Goal: Check status: Verify the current state of an ongoing process or item

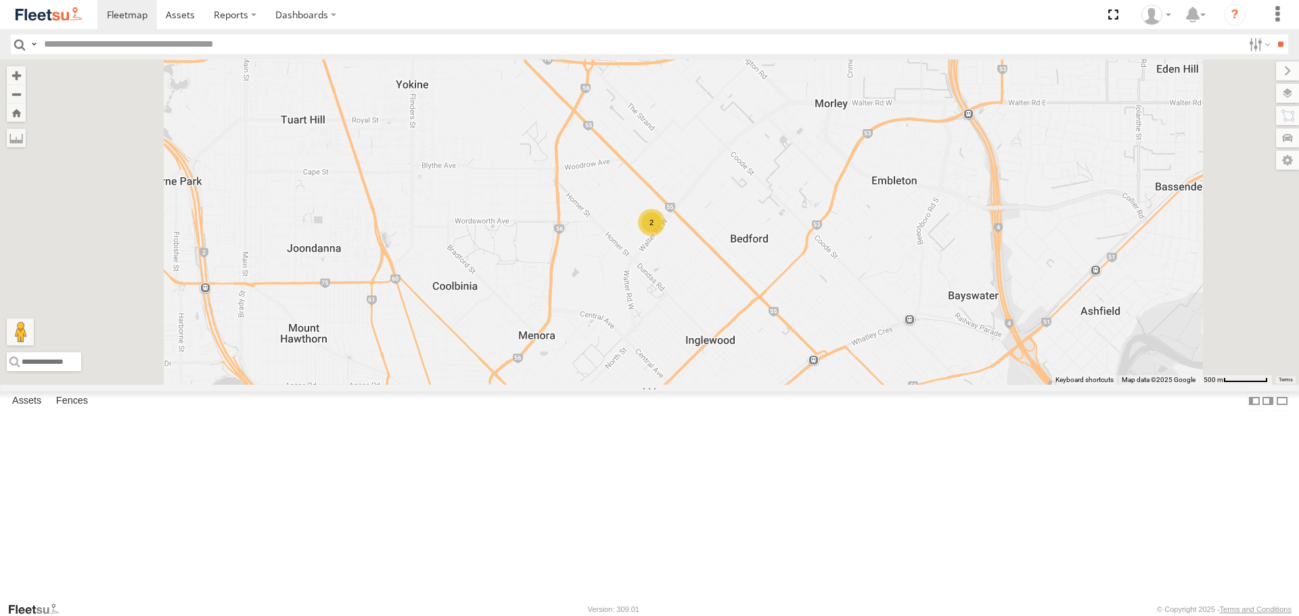
click at [0, 0] on span at bounding box center [0, 0] width 0 height 0
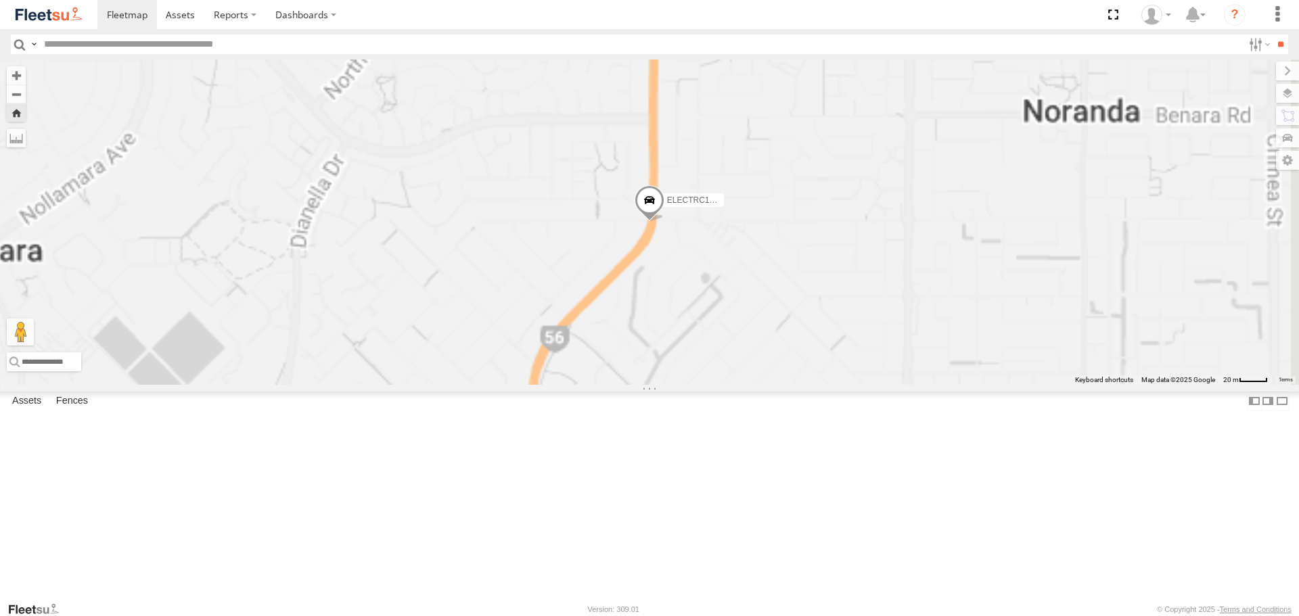
click at [664, 223] on span at bounding box center [650, 204] width 30 height 37
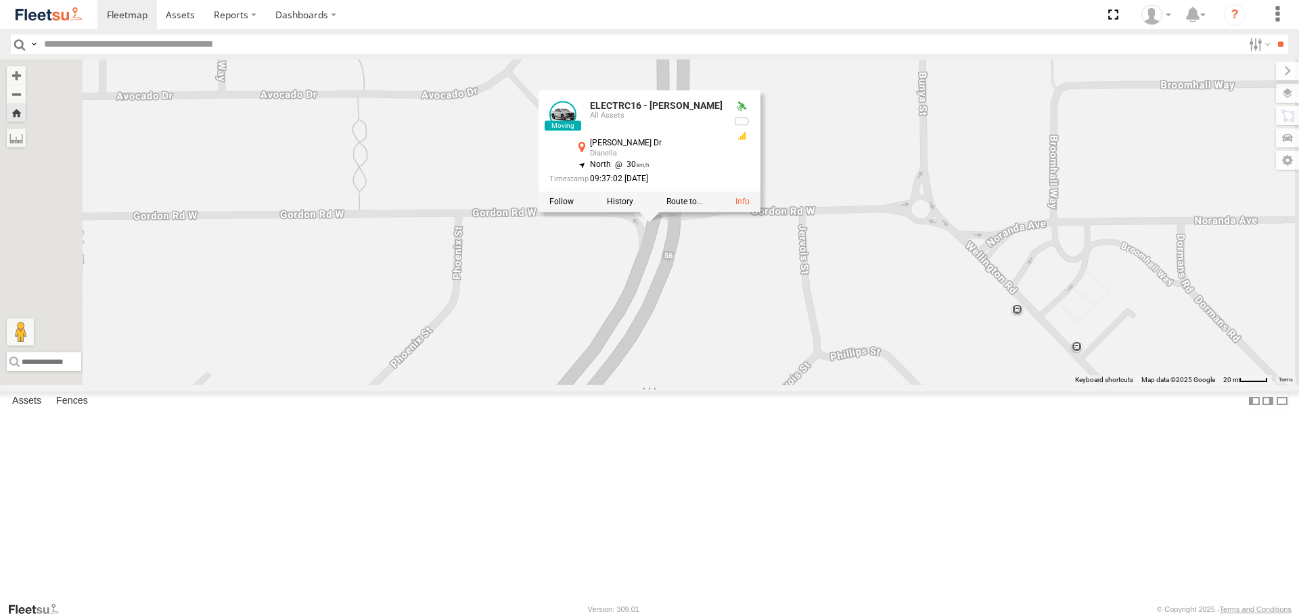
click at [955, 367] on div "ELECTRC16 - [PERSON_NAME] ELECTRC16 - [PERSON_NAME] All Assets [PERSON_NAME] Dr…" at bounding box center [649, 222] width 1299 height 325
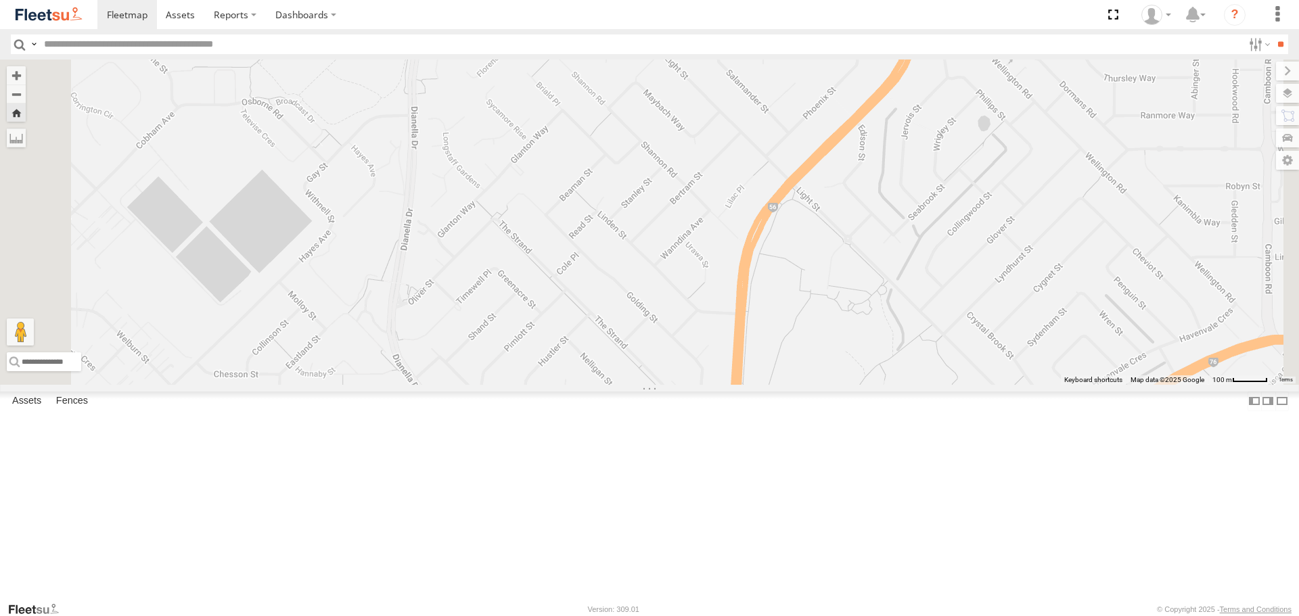
click at [1090, 139] on div "ELECTRC16 - [PERSON_NAME]" at bounding box center [649, 222] width 1299 height 325
click at [921, 45] on span at bounding box center [906, 27] width 30 height 37
drag, startPoint x: 1053, startPoint y: 235, endPoint x: 1029, endPoint y: 318, distance: 85.9
click at [1029, 318] on div "ELECTRC16 - [PERSON_NAME] ELECTRC16 - [PERSON_NAME] All Assets [PERSON_NAME] Dr…" at bounding box center [649, 222] width 1299 height 325
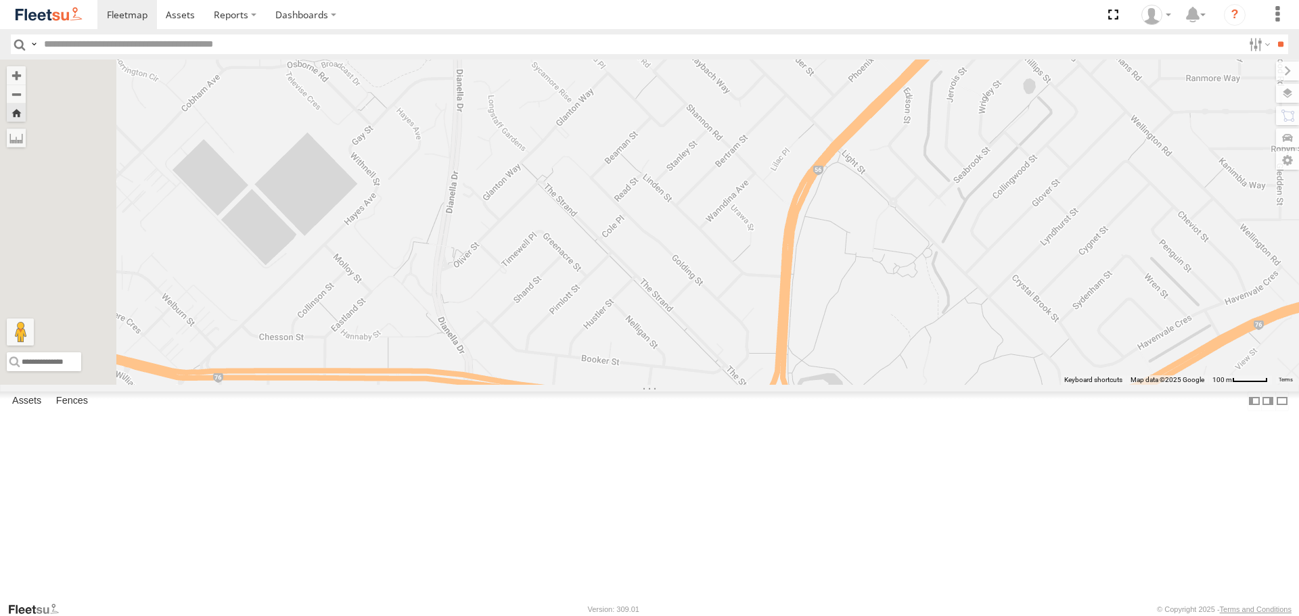
drag, startPoint x: 938, startPoint y: 328, endPoint x: 983, endPoint y: 291, distance: 58.7
click at [983, 291] on div "ELECTRC16 - [PERSON_NAME] ELECTRC16 - [PERSON_NAME] All Assets [PERSON_NAME] Dr…" at bounding box center [649, 222] width 1299 height 325
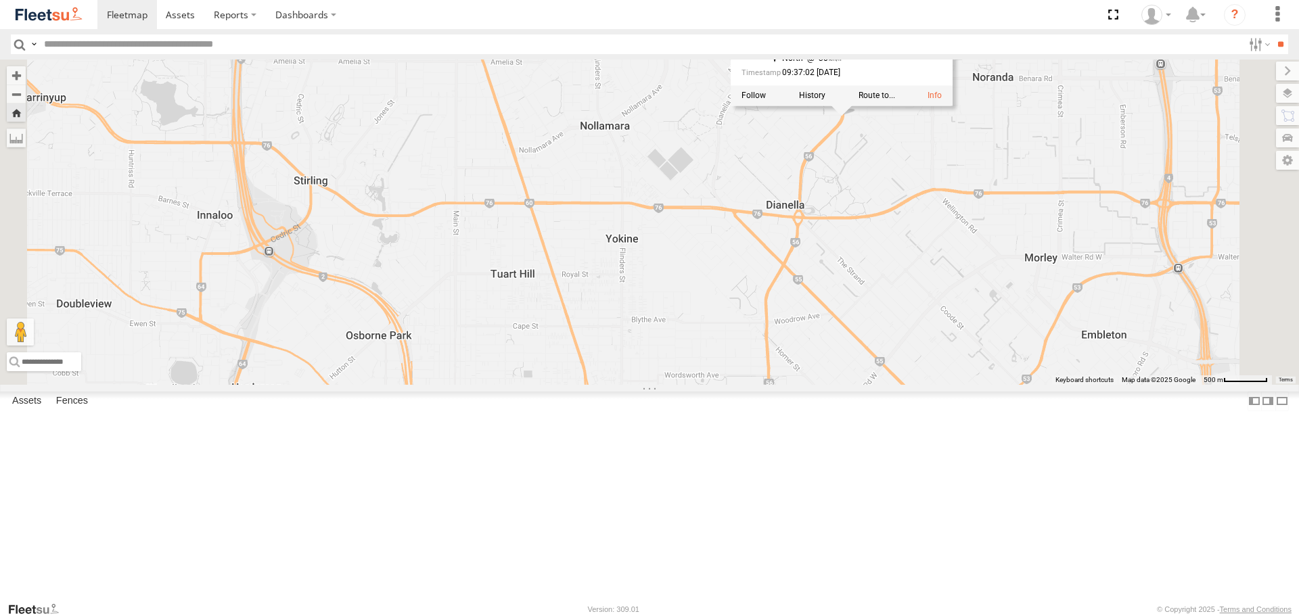
drag, startPoint x: 1003, startPoint y: 455, endPoint x: 991, endPoint y: 385, distance: 71.4
click at [991, 384] on div "ELECTRC16 - [PERSON_NAME] ELECTRC16 - [PERSON_NAME] All Assets [PERSON_NAME] Dr…" at bounding box center [649, 222] width 1299 height 325
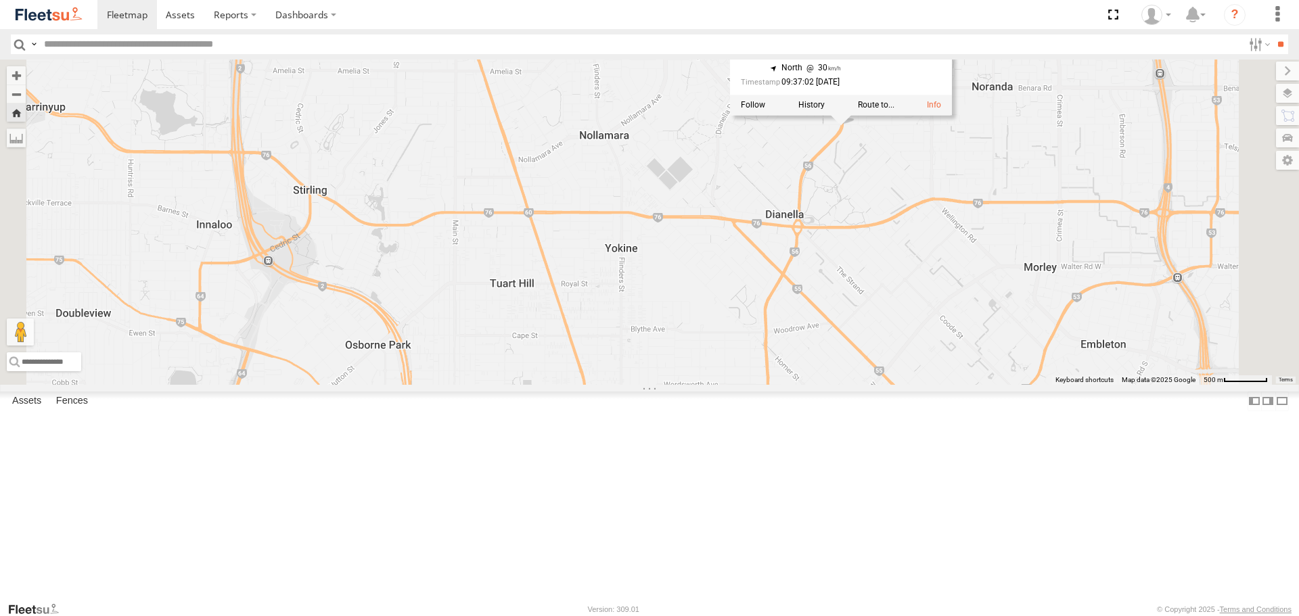
drag, startPoint x: 1049, startPoint y: 284, endPoint x: 1047, endPoint y: 312, distance: 27.8
click at [1047, 312] on div "ELECTRC16 - [PERSON_NAME] ELECTRC16 - [PERSON_NAME] All Assets [PERSON_NAME] Dr…" at bounding box center [649, 222] width 1299 height 325
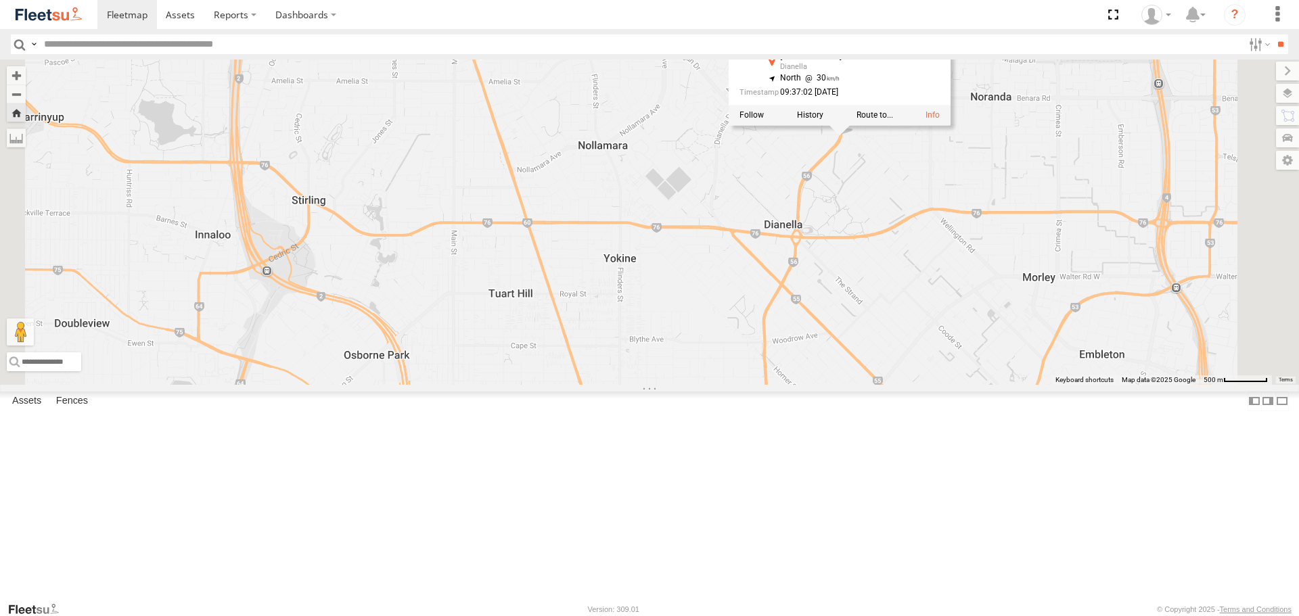
click at [1047, 312] on div "ELECTRC16 - [PERSON_NAME] ELECTRC16 - [PERSON_NAME] All Assets [PERSON_NAME] Dr…" at bounding box center [649, 222] width 1299 height 325
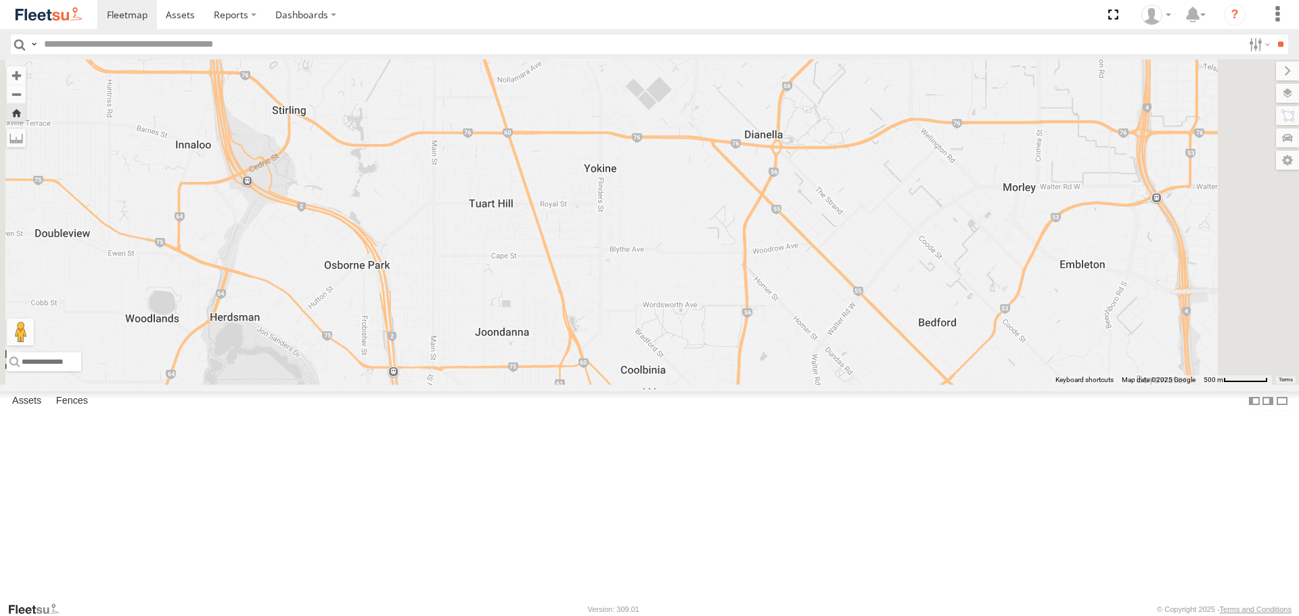
drag, startPoint x: 1007, startPoint y: 464, endPoint x: 988, endPoint y: 371, distance: 94.6
click at [988, 371] on div "ELECTRC16 - [PERSON_NAME]" at bounding box center [649, 222] width 1299 height 325
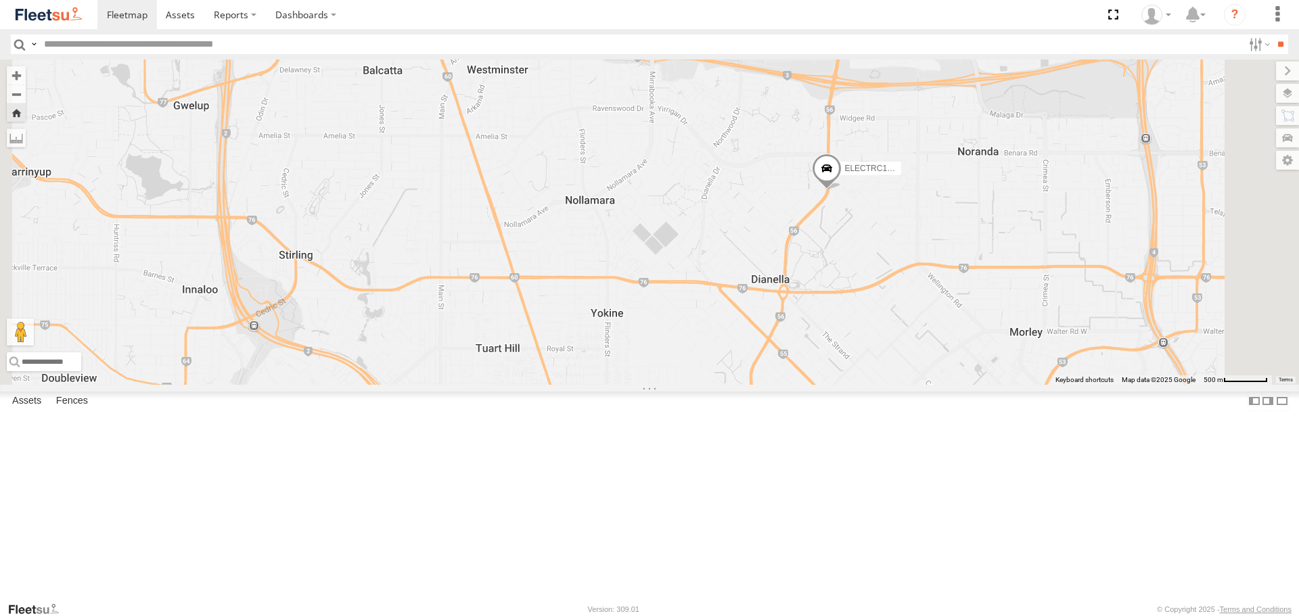
drag, startPoint x: 1014, startPoint y: 221, endPoint x: 1020, endPoint y: 374, distance: 152.4
click at [1020, 374] on div "ELECTRC16 - [PERSON_NAME]" at bounding box center [649, 222] width 1299 height 325
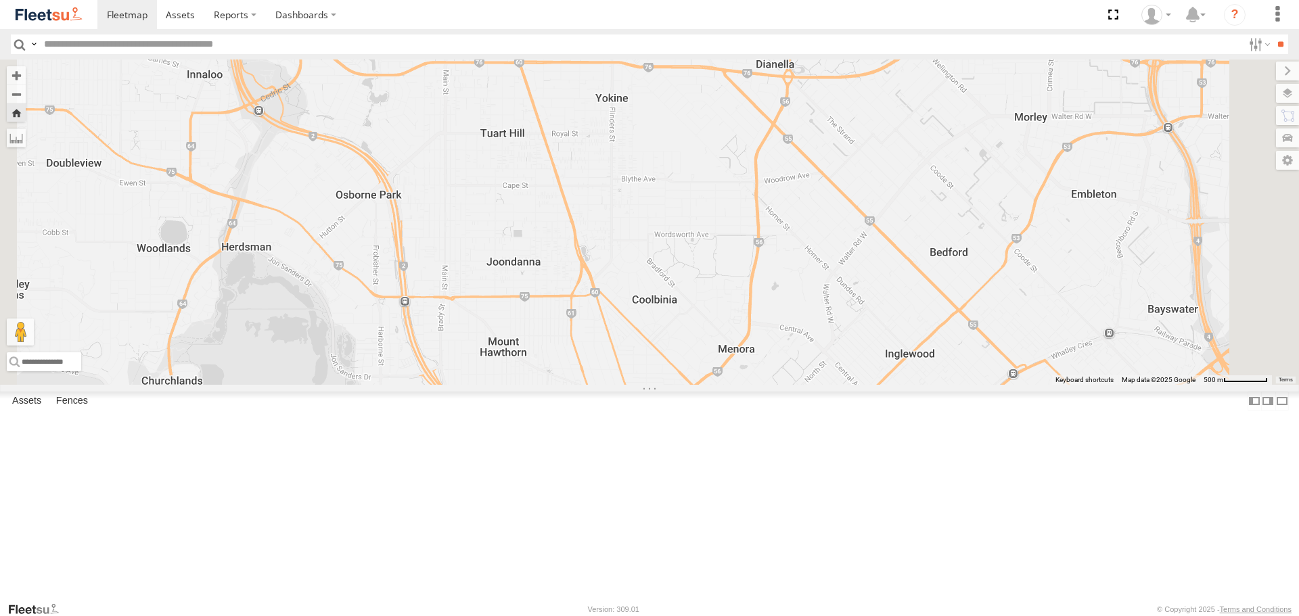
drag, startPoint x: 965, startPoint y: 494, endPoint x: 970, endPoint y: 277, distance: 217.3
click at [970, 277] on div "ELECTRC16 - [PERSON_NAME]" at bounding box center [649, 222] width 1299 height 325
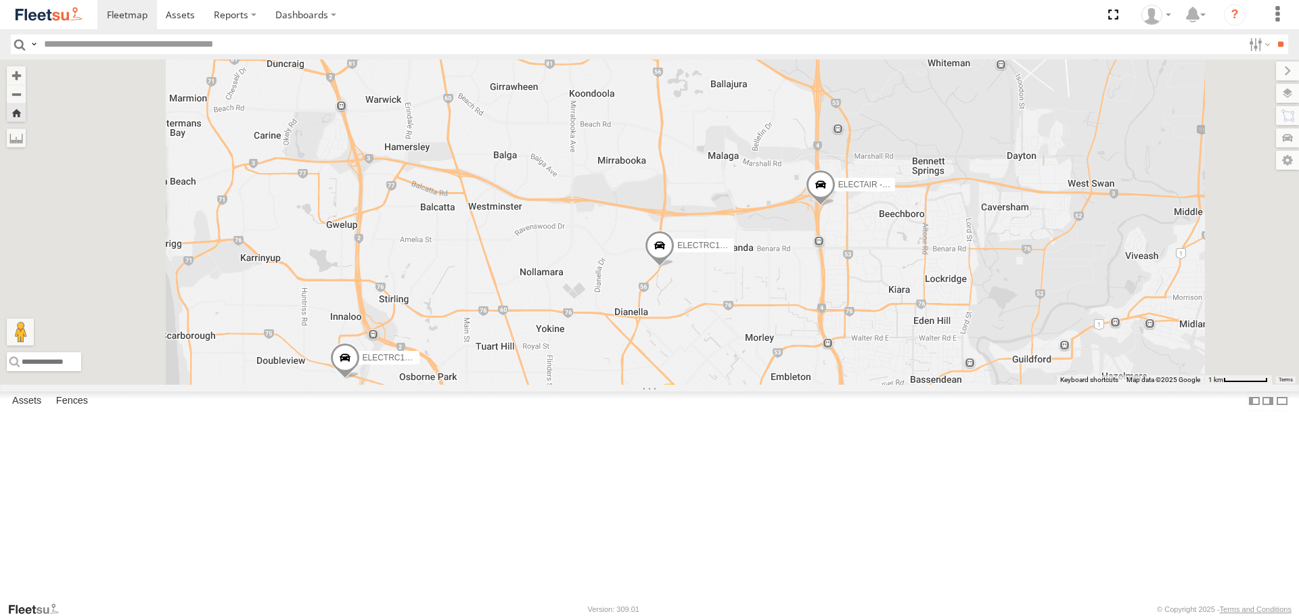
click at [675, 267] on span at bounding box center [660, 249] width 30 height 37
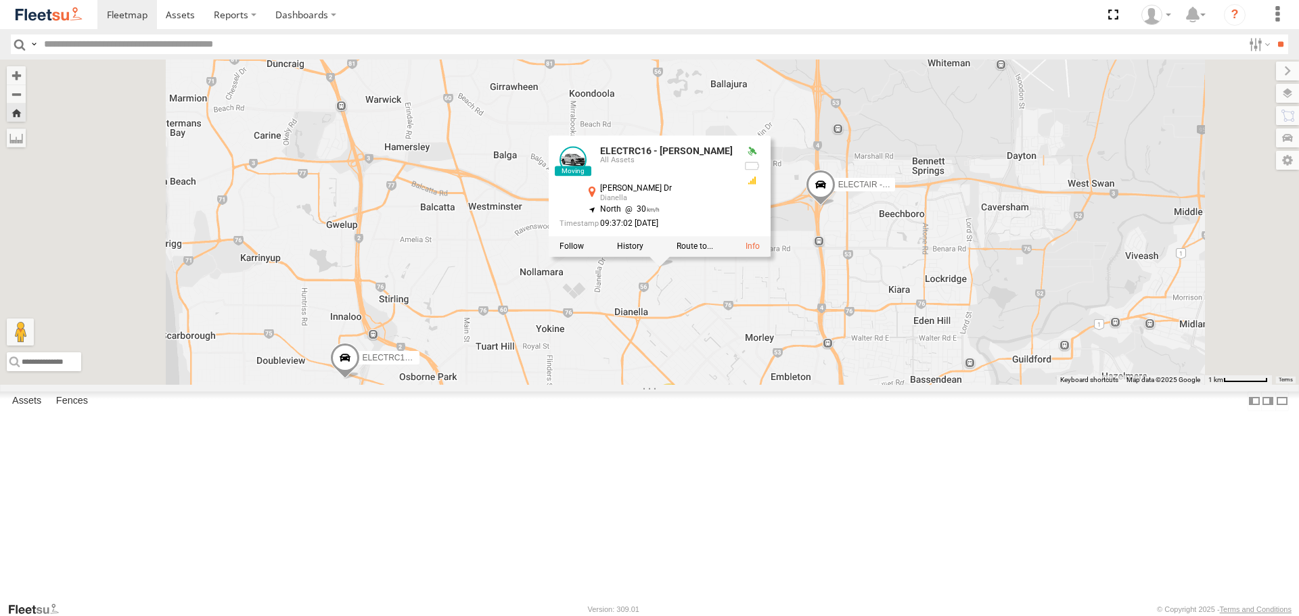
click at [842, 384] on div "ELECTRIC3 - [PERSON_NAME] ELECTRC18 - Gav ELECTRC16 - [PERSON_NAME] - Riaan 2 E…" at bounding box center [649, 222] width 1299 height 325
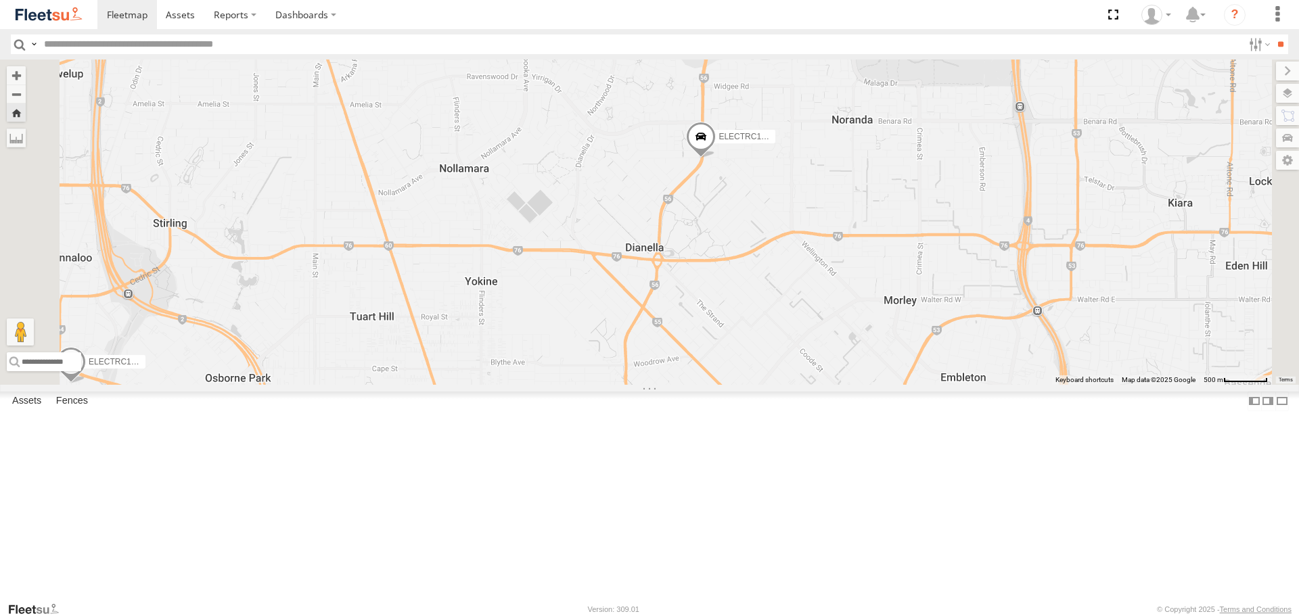
drag, startPoint x: 836, startPoint y: 481, endPoint x: 882, endPoint y: 428, distance: 70.5
click at [882, 384] on div "ELECTRIC3 - [PERSON_NAME] ELECTRC18 - Gav ELECTRC16 - [PERSON_NAME] - Riaan 2" at bounding box center [649, 222] width 1299 height 325
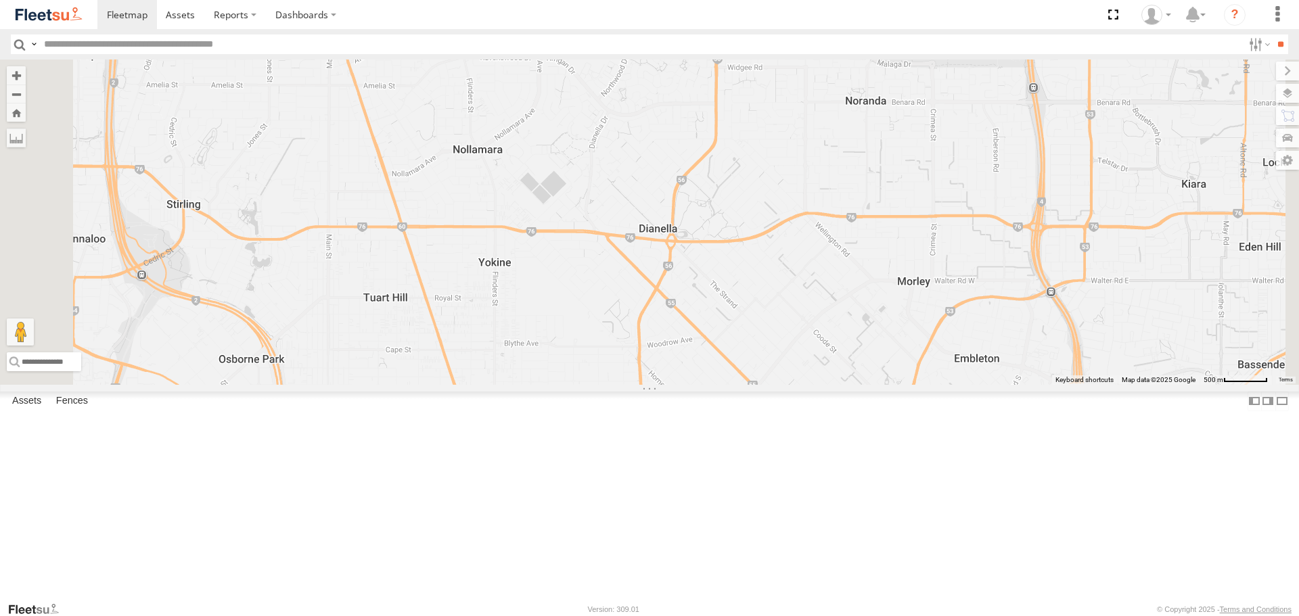
click at [0, 0] on span at bounding box center [0, 0] width 0 height 0
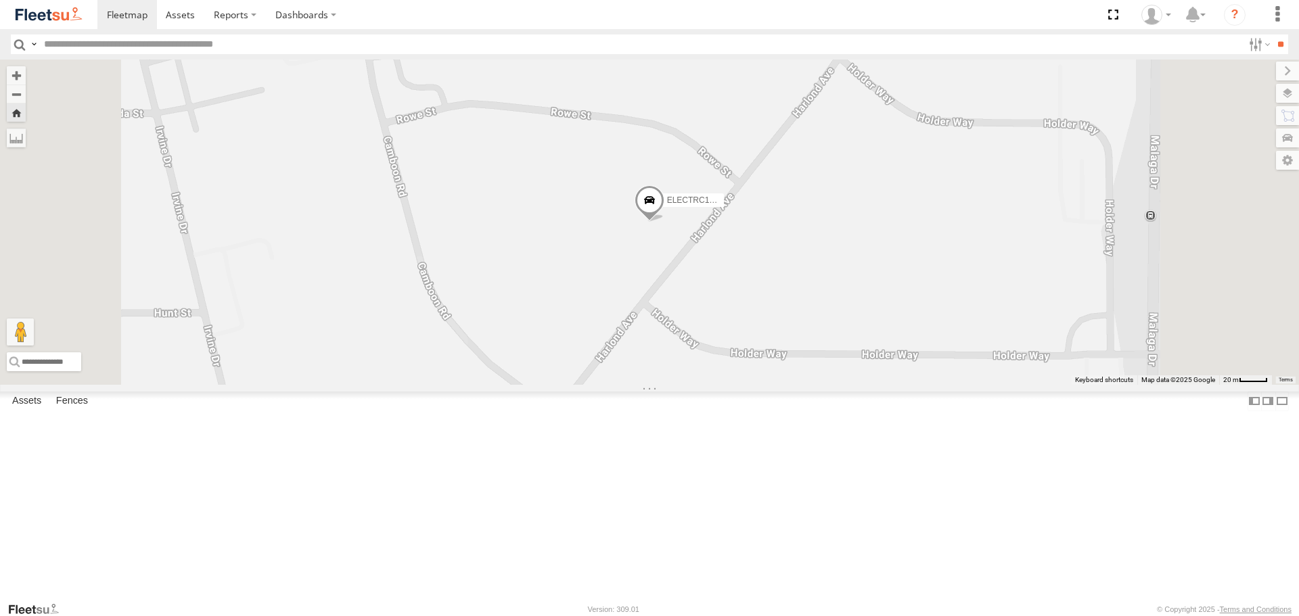
click at [664, 223] on span at bounding box center [650, 204] width 30 height 37
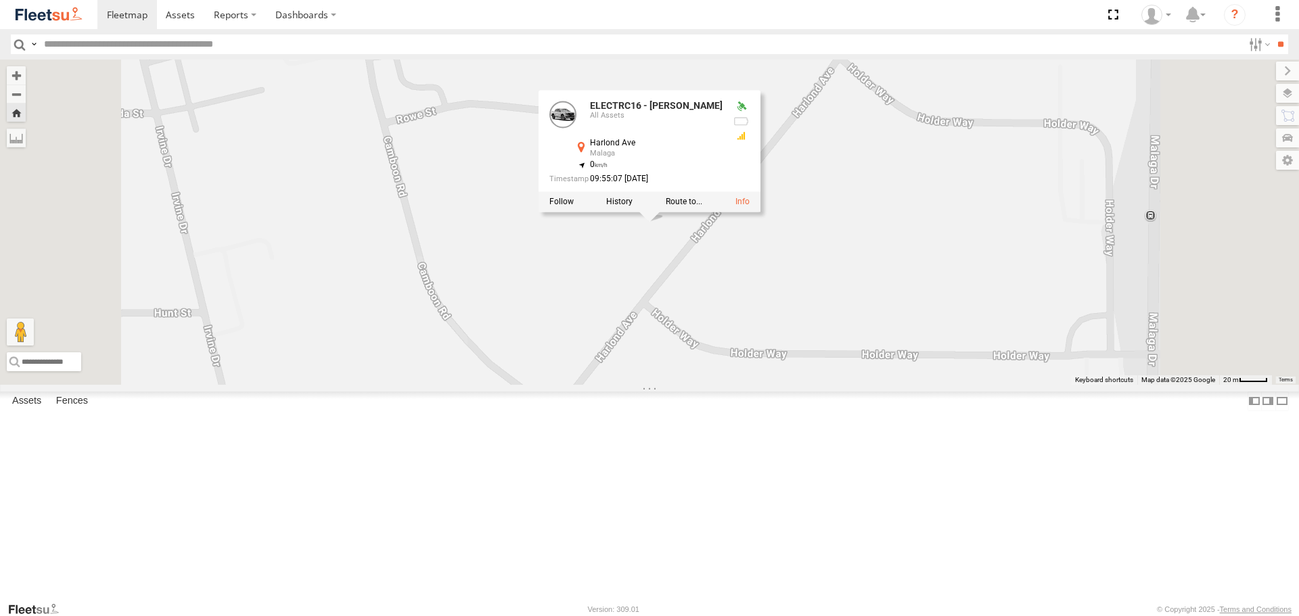
click at [802, 342] on div "ELECTRC16 - [PERSON_NAME] ELECTRC16 - [PERSON_NAME] All Assets Harlond Ave Mala…" at bounding box center [649, 222] width 1299 height 325
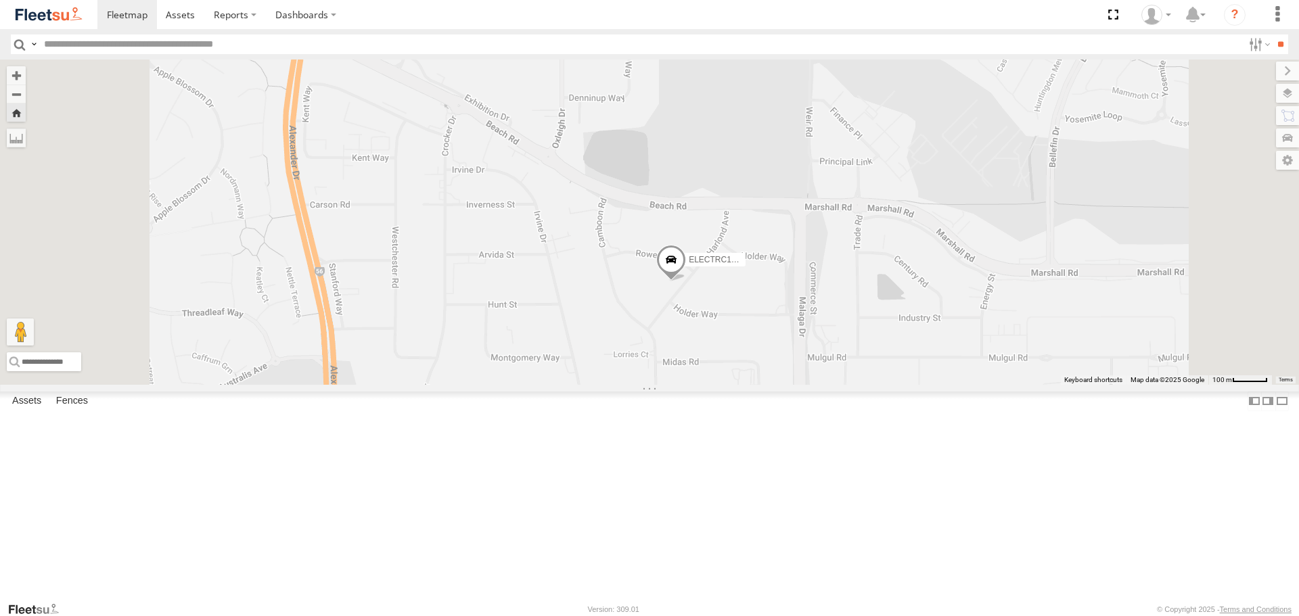
drag, startPoint x: 703, startPoint y: 280, endPoint x: 727, endPoint y: 333, distance: 58.1
click at [727, 333] on div "ELECTRC16 - [PERSON_NAME]" at bounding box center [649, 222] width 1299 height 325
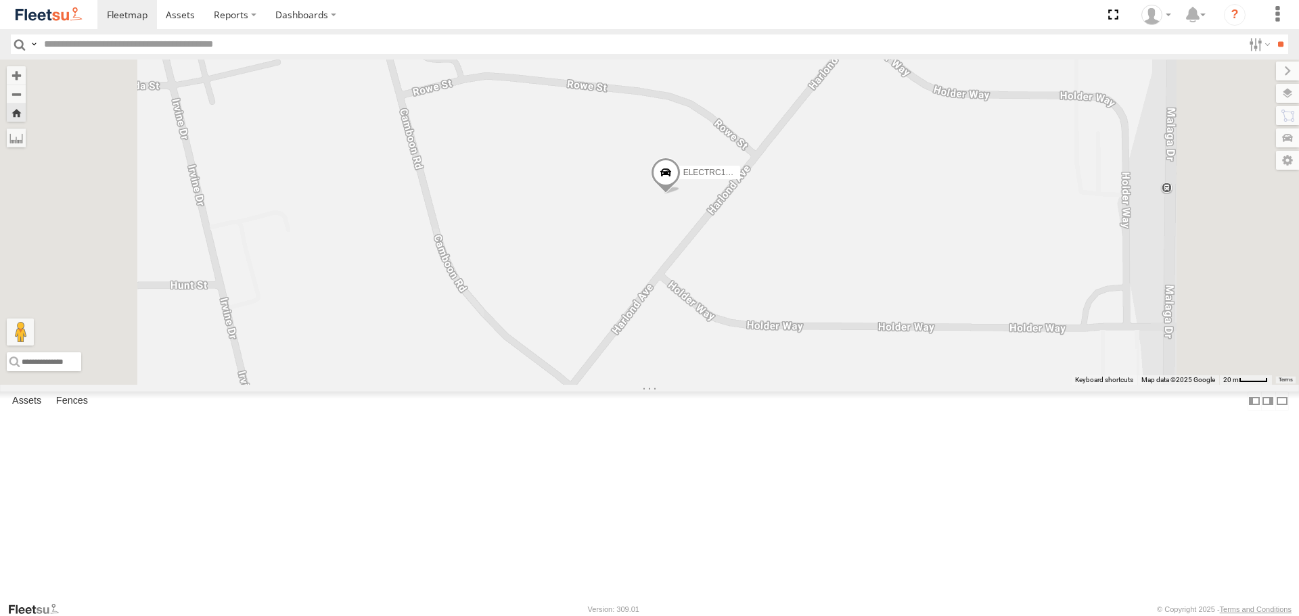
click at [681, 195] on span at bounding box center [666, 176] width 30 height 37
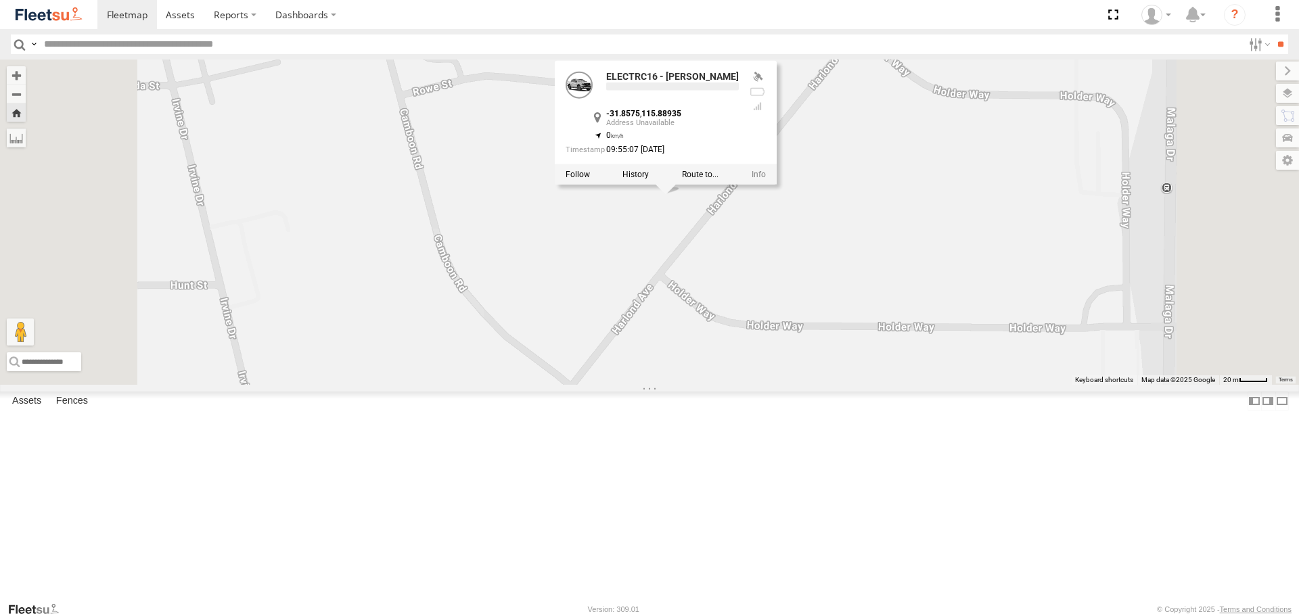
click at [785, 348] on div "ELECTRC16 - [PERSON_NAME] ELECTRC16 - [PERSON_NAME] -31.8575 , 115.88935 0 09:5…" at bounding box center [649, 222] width 1299 height 325
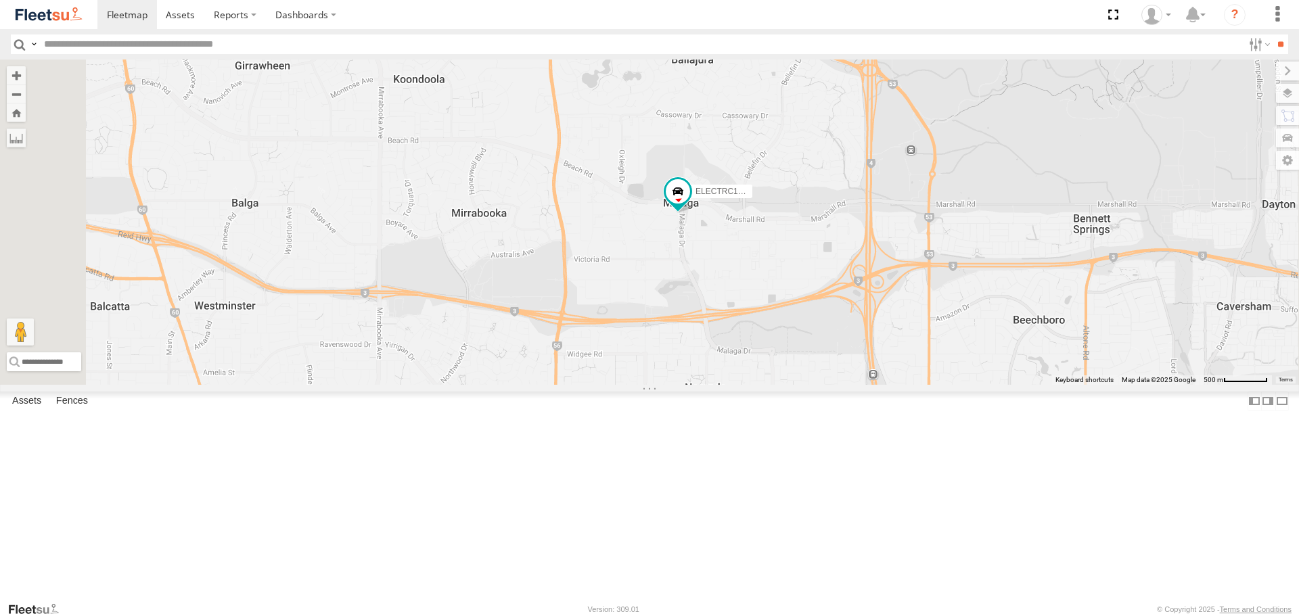
click at [0, 0] on span at bounding box center [0, 0] width 0 height 0
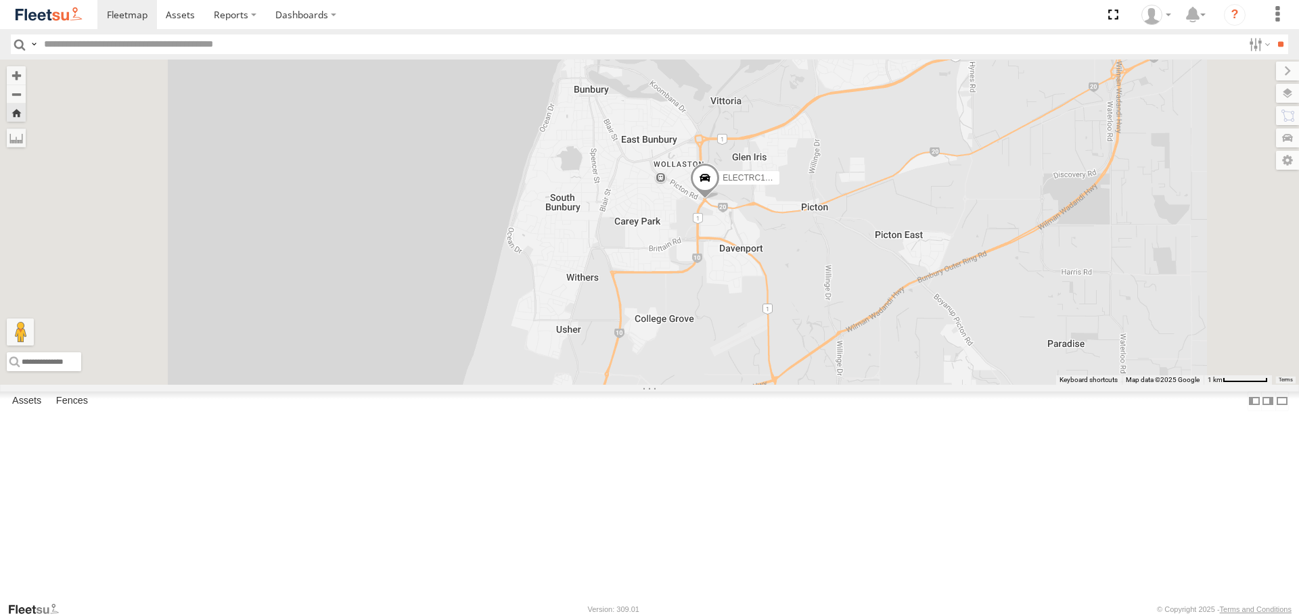
click at [720, 200] on span at bounding box center [705, 181] width 30 height 37
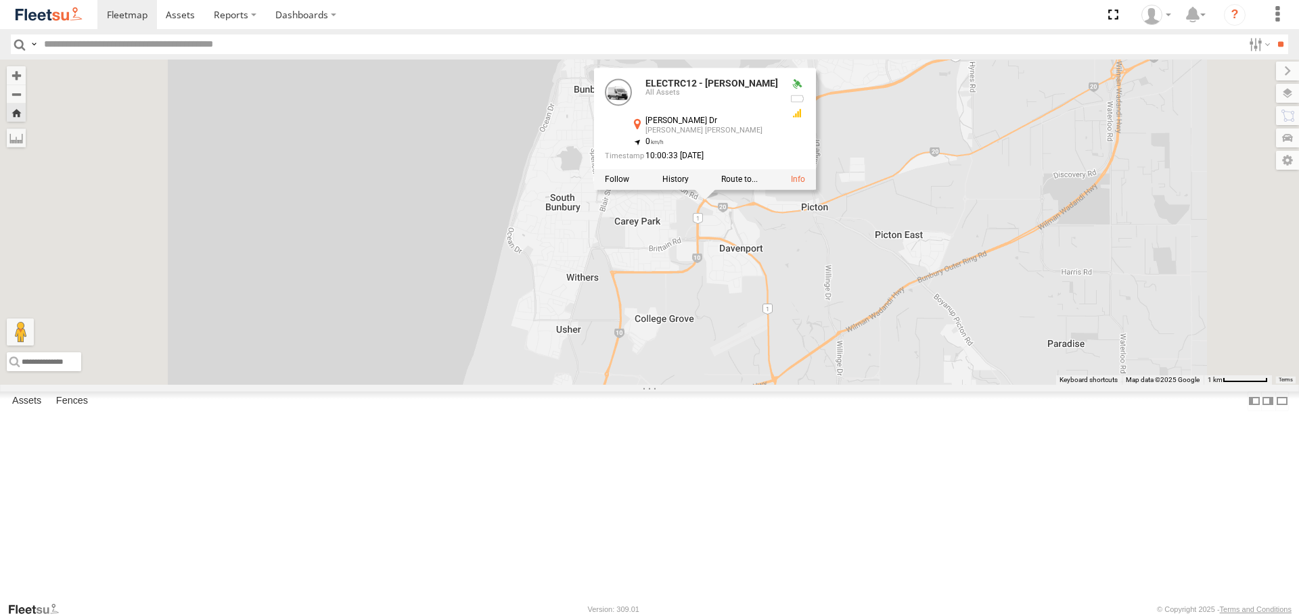
click at [922, 335] on div "ELECTRC12 - [PERSON_NAME] ELECTRC12 - [PERSON_NAME] All Assets [PERSON_NAME] Dr…" at bounding box center [649, 222] width 1299 height 325
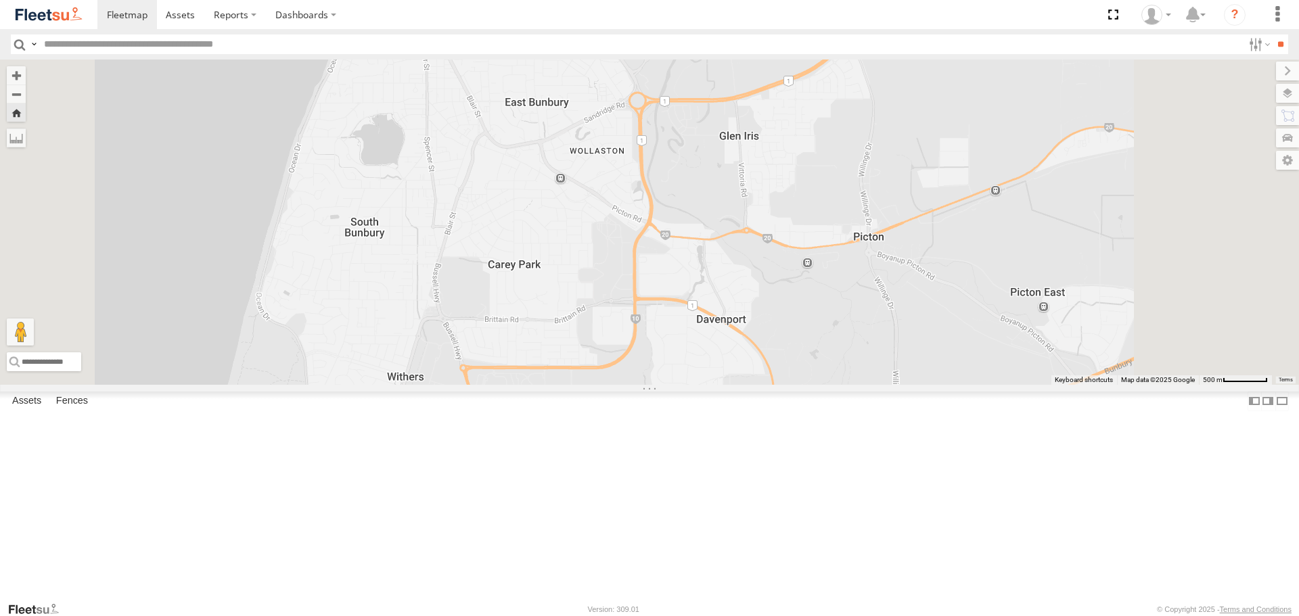
click at [0, 0] on span at bounding box center [0, 0] width 0 height 0
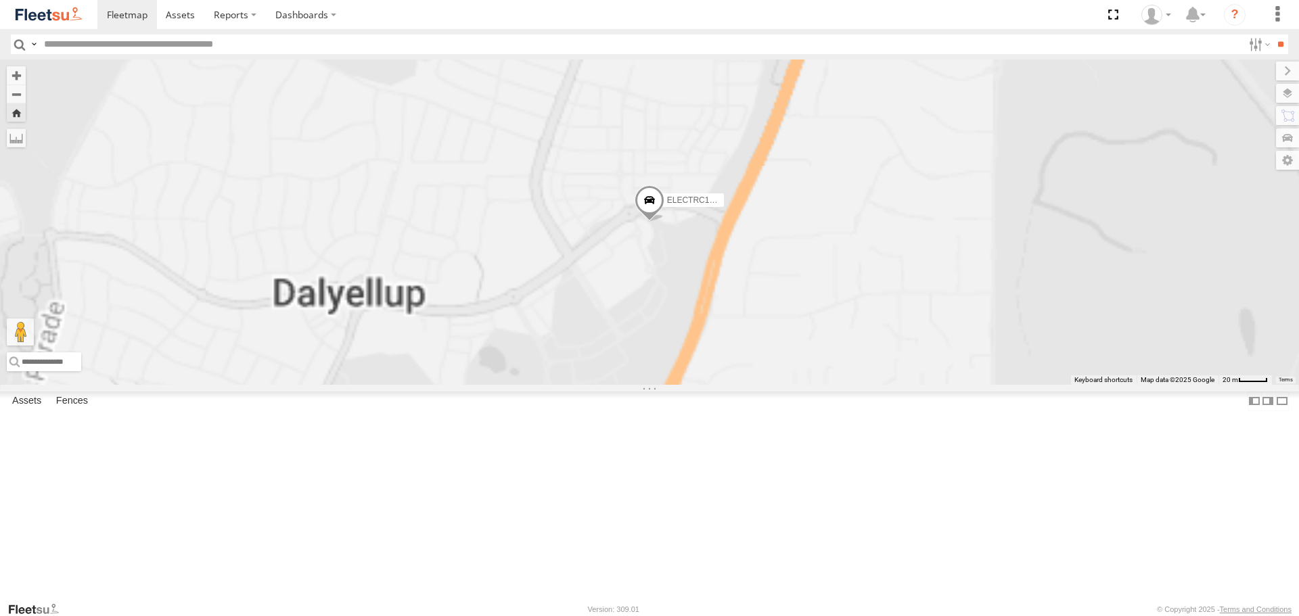
click at [664, 222] on span at bounding box center [650, 203] width 30 height 37
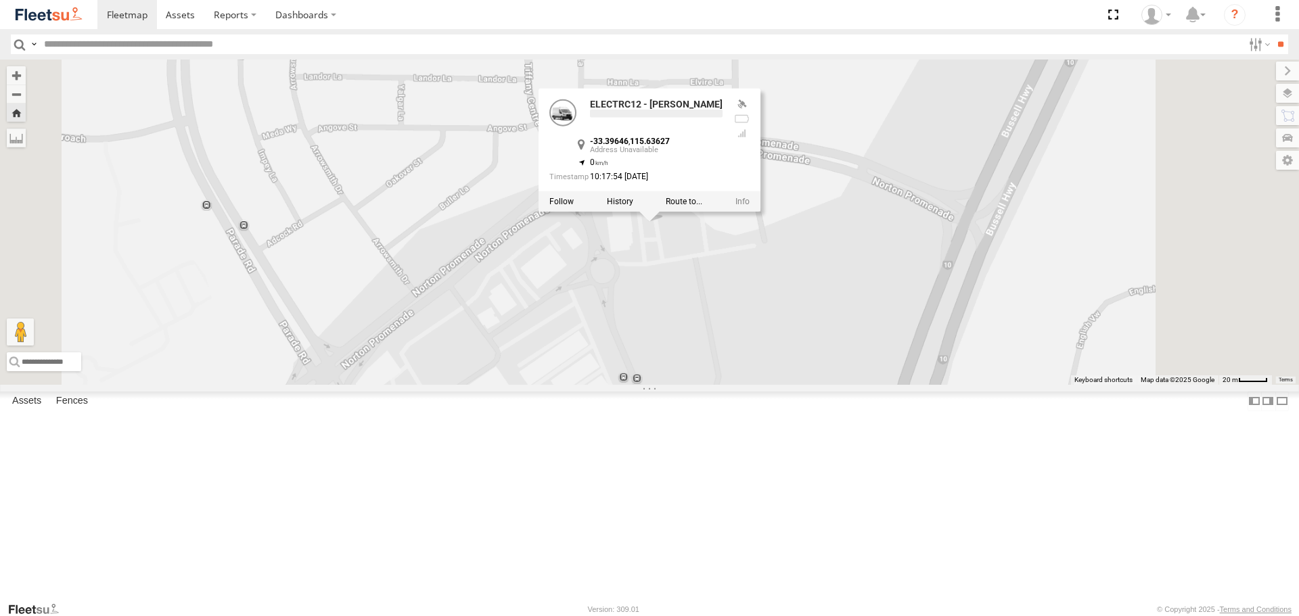
click at [863, 384] on div "ELECTRC12 - [PERSON_NAME] ELECTRC12 - [PERSON_NAME] -33.39646 , 115.63627 0 10:…" at bounding box center [649, 222] width 1299 height 325
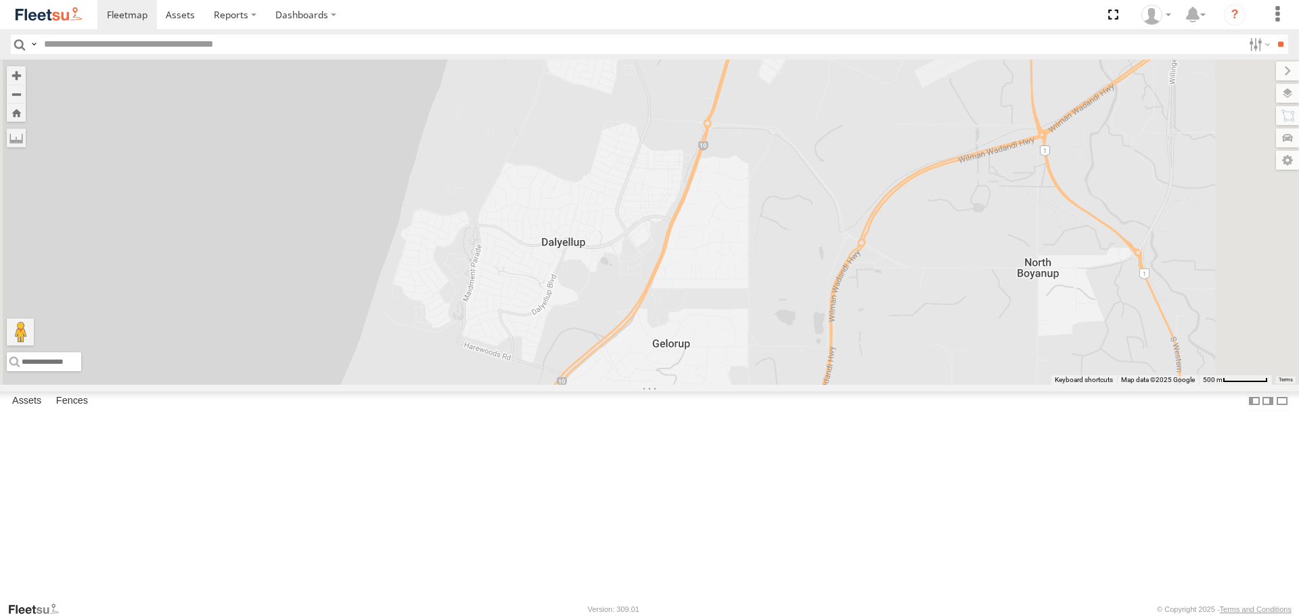
click at [0, 0] on span at bounding box center [0, 0] width 0 height 0
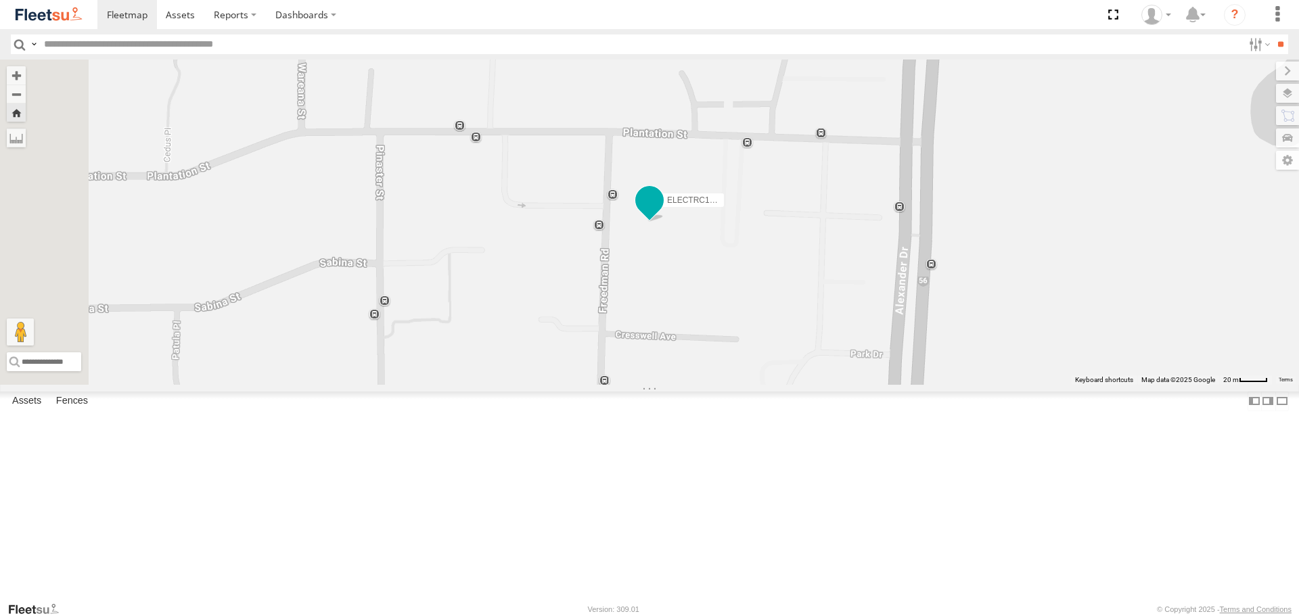
click at [662, 213] on span at bounding box center [649, 201] width 24 height 24
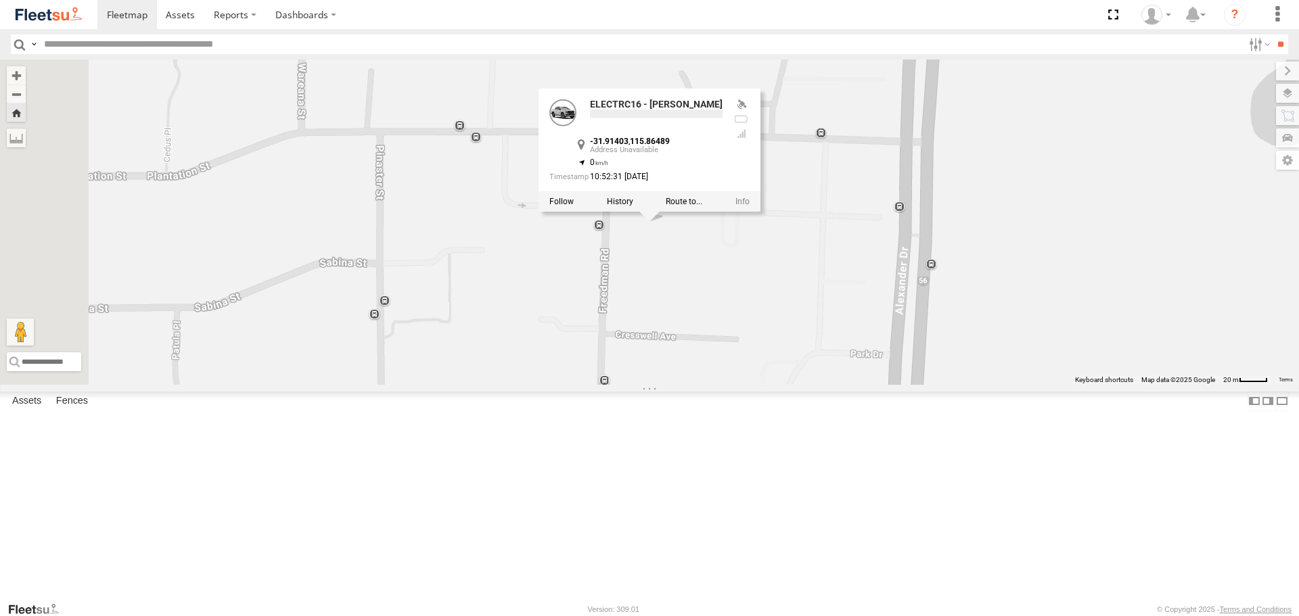
click at [827, 343] on div "ELECTRC16 - [PERSON_NAME] ELECTRC16 - [PERSON_NAME] -31.91403 , 115.86489 0 10:…" at bounding box center [649, 222] width 1299 height 325
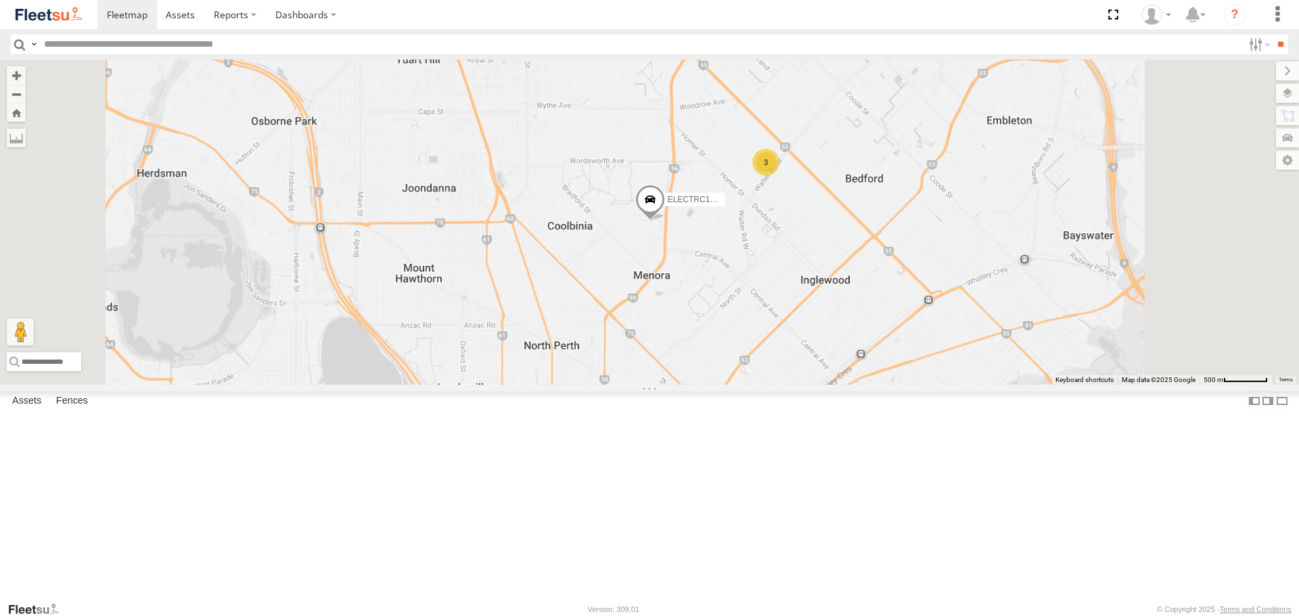
click at [0, 0] on span at bounding box center [0, 0] width 0 height 0
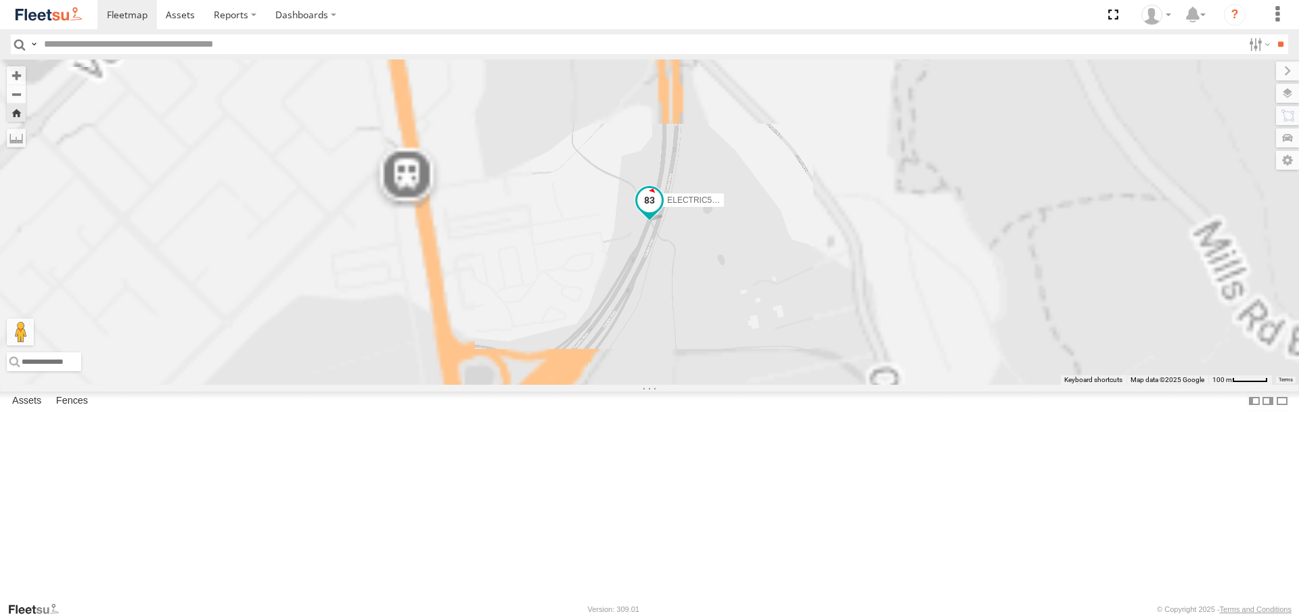
click at [664, 222] on span at bounding box center [650, 203] width 30 height 37
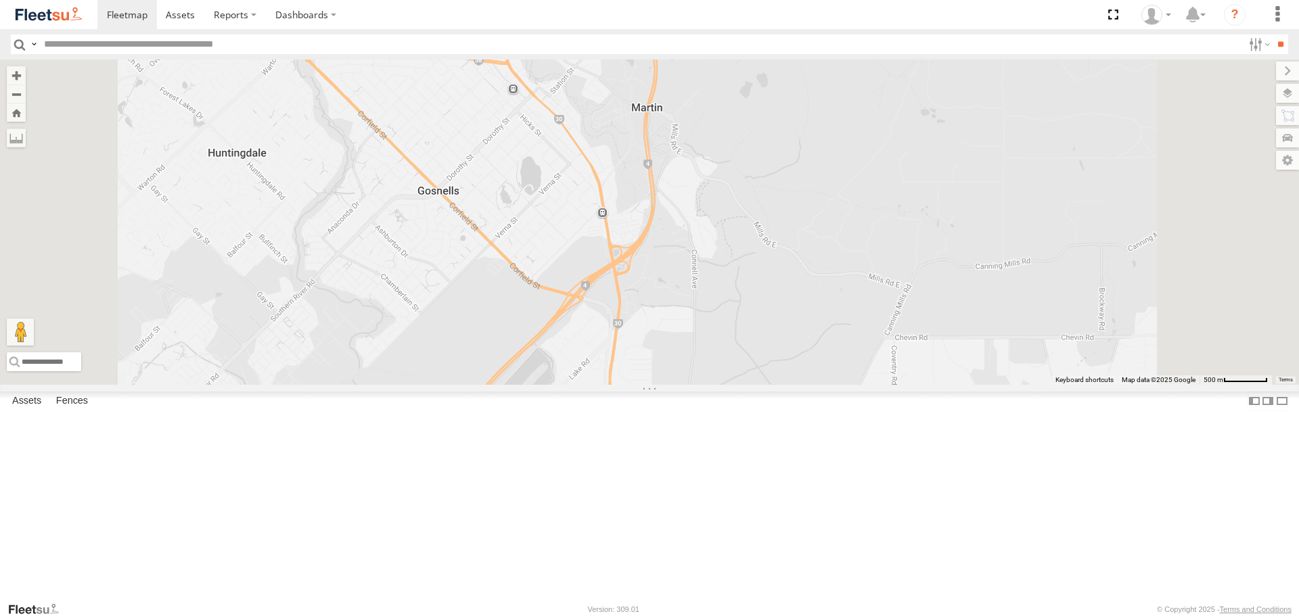
click at [0, 0] on div at bounding box center [0, 0] width 0 height 0
click at [0, 0] on span at bounding box center [0, 0] width 0 height 0
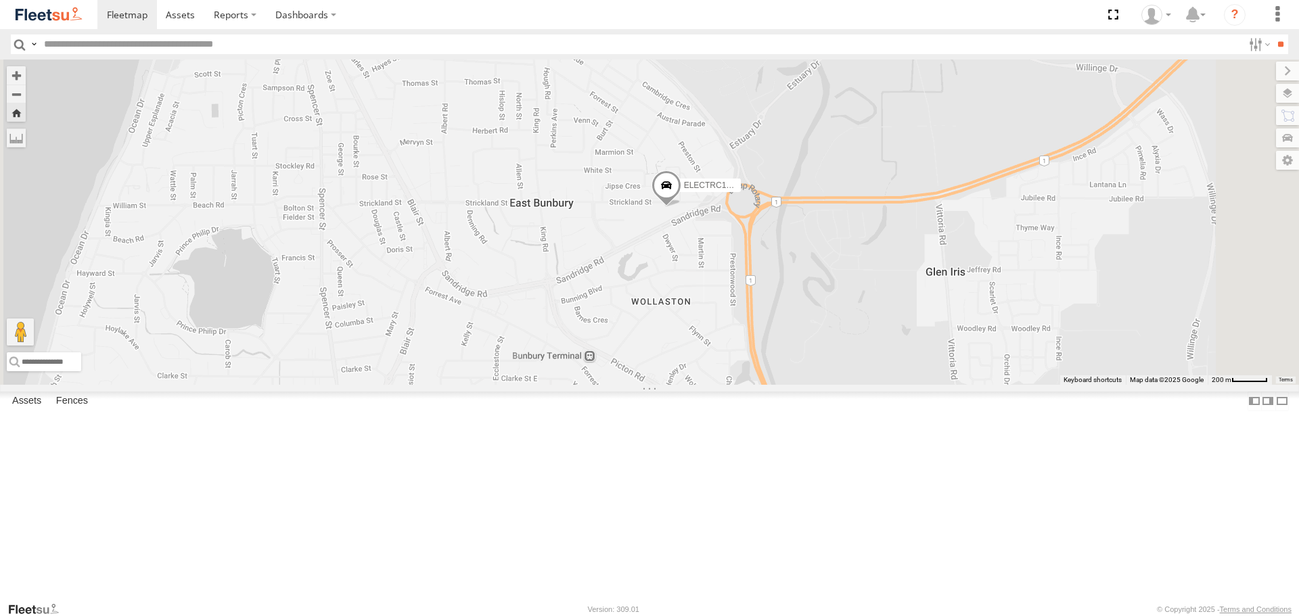
click at [681, 208] on span at bounding box center [667, 189] width 30 height 37
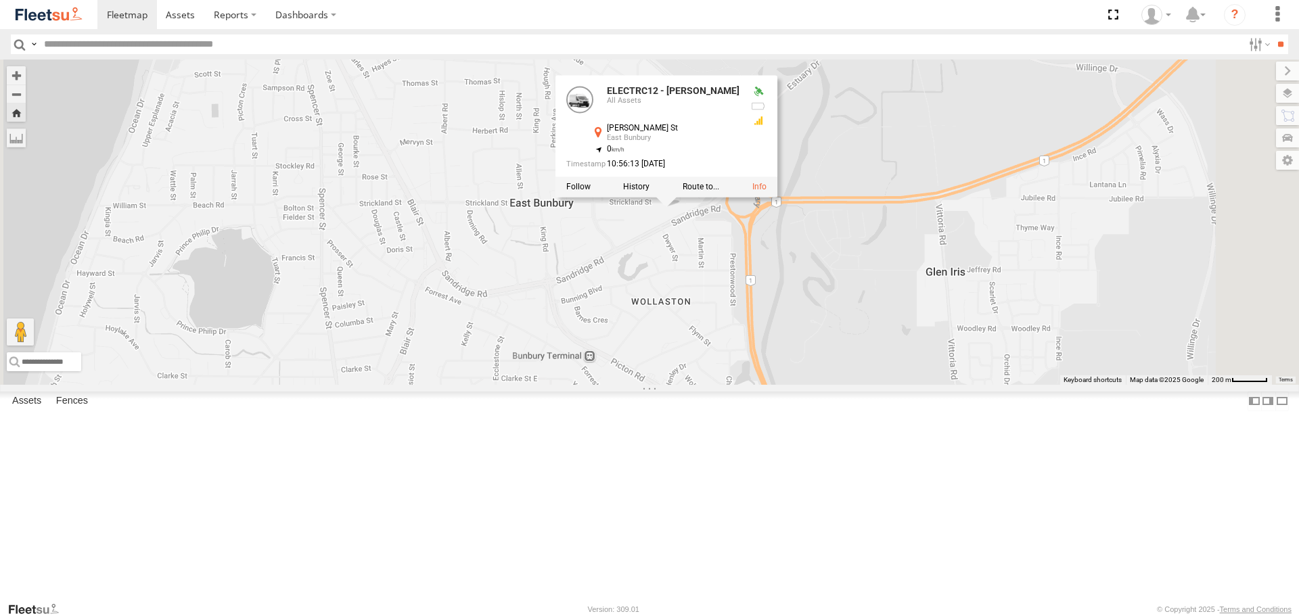
click at [841, 335] on div "ELECTRC12 - [PERSON_NAME] ELECTRC12 - [PERSON_NAME] All Assets [PERSON_NAME] [G…" at bounding box center [649, 222] width 1299 height 325
